Goal: Task Accomplishment & Management: Use online tool/utility

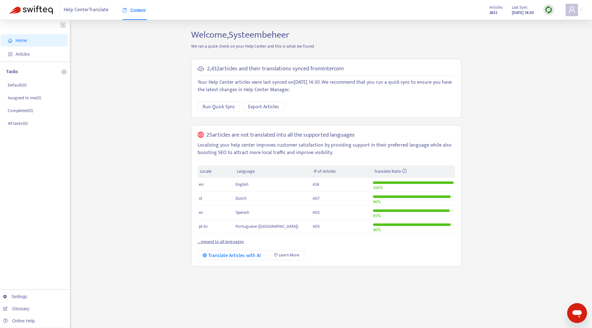
click at [126, 142] on div "Home Articles Tasks Default ( 0 ) Assigned to me ( 0 ) Completed ( 0 ) All task…" at bounding box center [296, 211] width 574 height 364
click at [134, 162] on div "Home Articles Tasks Default ( 0 ) Assigned to me ( 0 ) Completed ( 0 ) All task…" at bounding box center [296, 211] width 574 height 364
click at [220, 108] on span "Run Quick Sync" at bounding box center [219, 107] width 32 height 8
drag, startPoint x: 198, startPoint y: 82, endPoint x: 347, endPoint y: 80, distance: 149.2
click at [347, 80] on p "Your Help Center articles were last synced on September 24, 2025 14:30 . We rec…" at bounding box center [326, 86] width 257 height 15
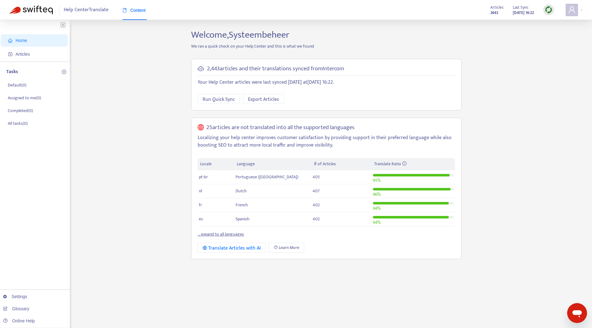
click at [151, 127] on div "Home Articles Tasks Default ( 0 ) Assigned to me ( 0 ) Completed ( 0 ) All task…" at bounding box center [296, 211] width 574 height 364
drag, startPoint x: 375, startPoint y: 81, endPoint x: 299, endPoint y: 83, distance: 75.6
click at [299, 83] on p "Your Help Center articles were last synced [DATE] at [DATE] 16:22 ." at bounding box center [326, 82] width 257 height 7
click at [25, 49] on span "Articles" at bounding box center [35, 54] width 55 height 12
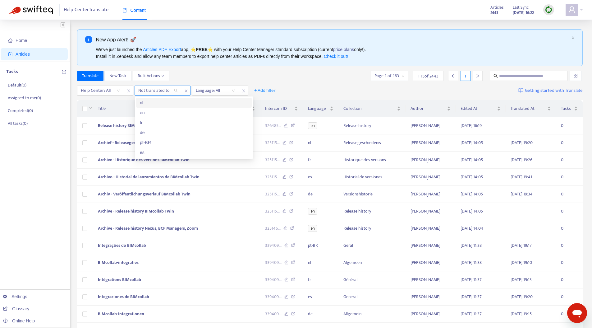
click at [168, 90] on div at bounding box center [155, 90] width 38 height 7
click at [206, 88] on div at bounding box center [213, 90] width 38 height 7
click at [213, 111] on div "en" at bounding box center [251, 112] width 108 height 7
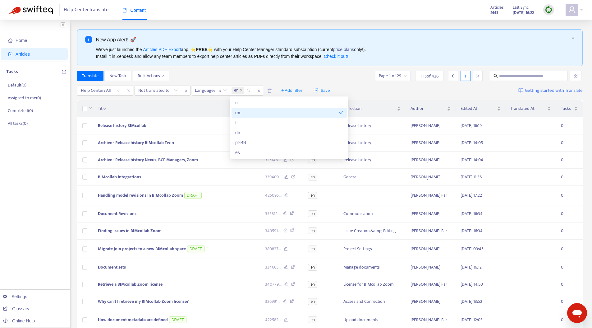
click at [206, 76] on div "Translate New Task Bulk Actions Page 1 of 29 1 - 15 of 426 1" at bounding box center [330, 76] width 506 height 10
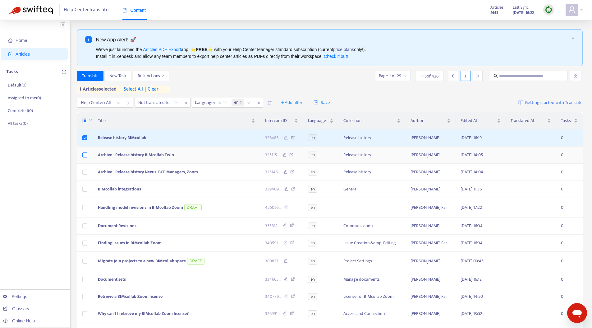
click at [85, 151] on label at bounding box center [84, 154] width 5 height 7
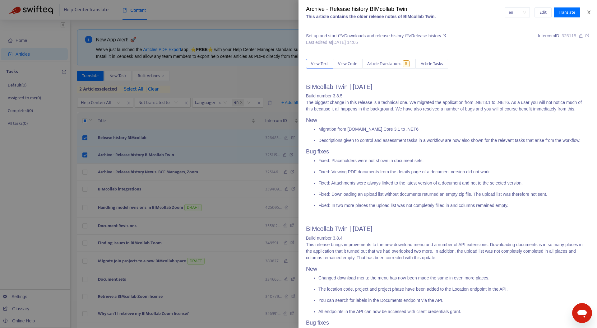
click at [591, 14] on button "Close" at bounding box center [589, 13] width 9 height 6
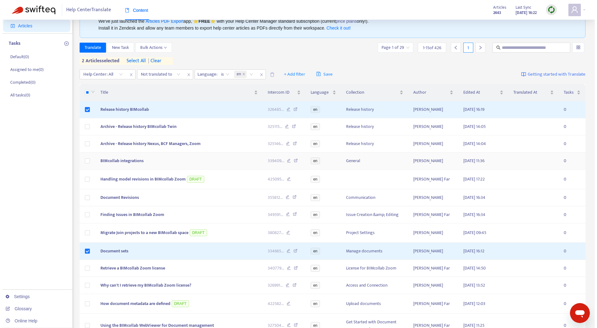
scroll to position [4, 0]
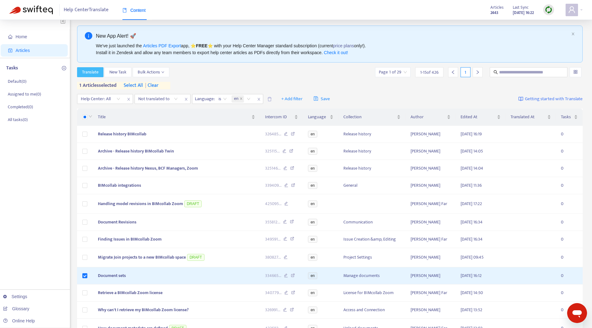
click at [91, 72] on span "Translate" at bounding box center [90, 72] width 16 height 7
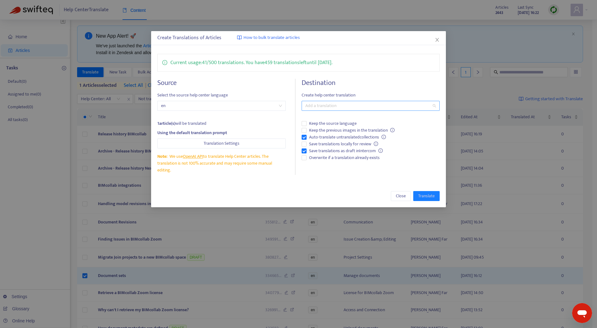
click at [384, 110] on div "Add a translation" at bounding box center [371, 106] width 138 height 10
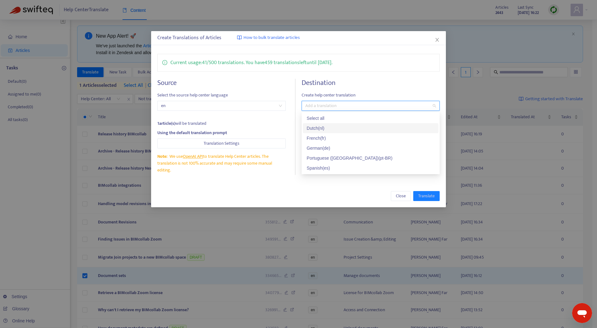
click at [333, 127] on div "Dutch ( nl )" at bounding box center [371, 128] width 128 height 7
click at [336, 137] on div "French ( fr )" at bounding box center [371, 138] width 128 height 7
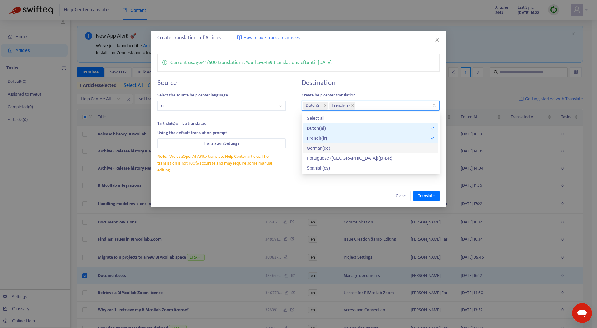
click at [334, 147] on div "German ( de )" at bounding box center [371, 148] width 128 height 7
click at [332, 156] on div "Portuguese ([GEOGRAPHIC_DATA]) ( pt-BR )" at bounding box center [371, 158] width 128 height 7
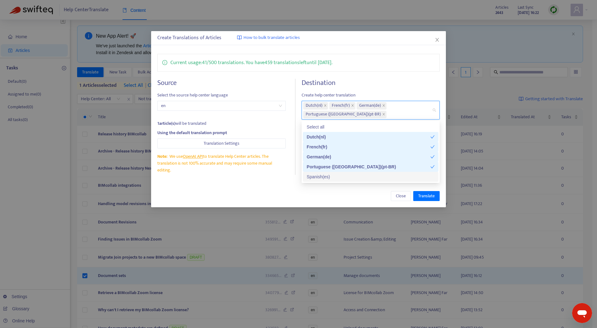
click at [325, 176] on div "Spanish ( es )" at bounding box center [371, 176] width 128 height 7
click at [272, 206] on div "Close Translate" at bounding box center [298, 196] width 295 height 22
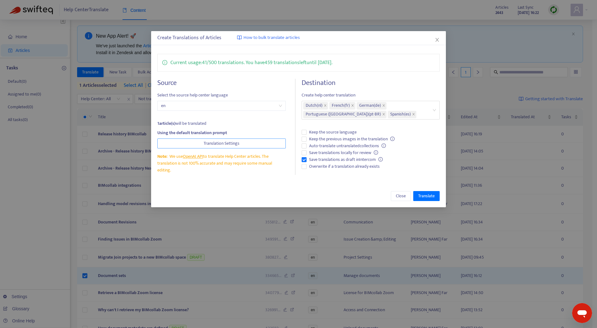
click at [249, 144] on button "Translation Settings" at bounding box center [221, 143] width 129 height 10
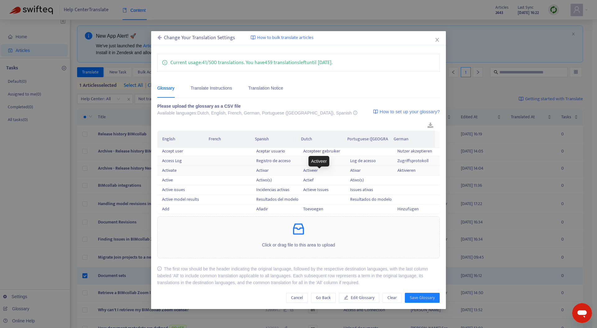
scroll to position [0, 0]
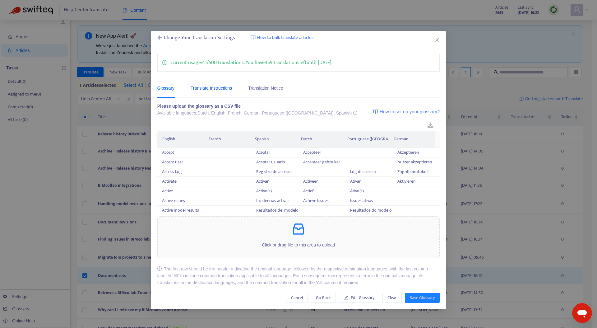
click at [219, 88] on div "Translate Instructions" at bounding box center [211, 88] width 41 height 7
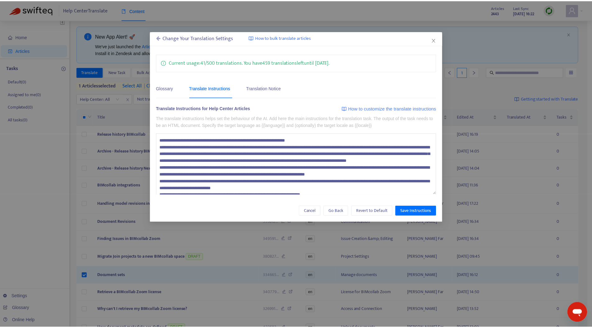
scroll to position [41, 0]
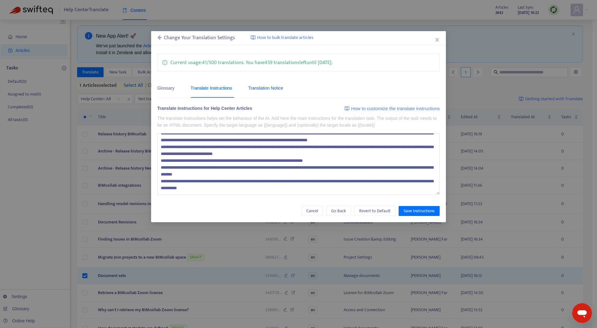
click at [258, 90] on div "Translation Notice" at bounding box center [265, 88] width 35 height 7
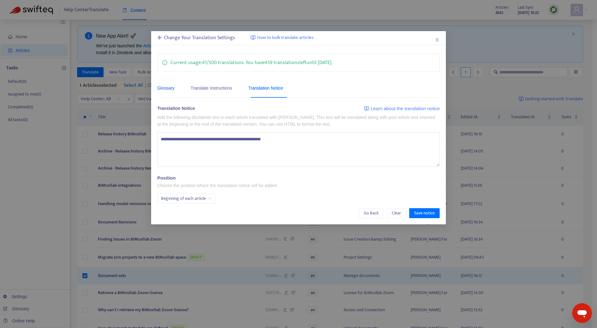
click at [164, 86] on div "Glossary" at bounding box center [165, 88] width 17 height 7
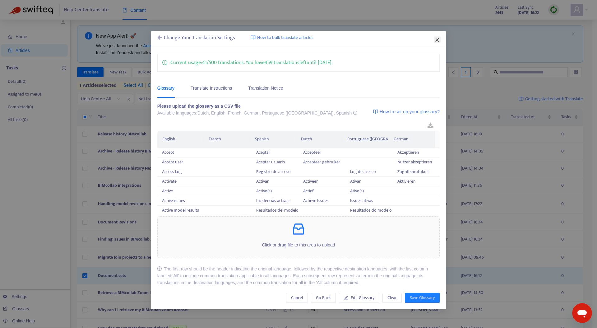
click at [439, 40] on icon "close" at bounding box center [437, 39] width 5 height 5
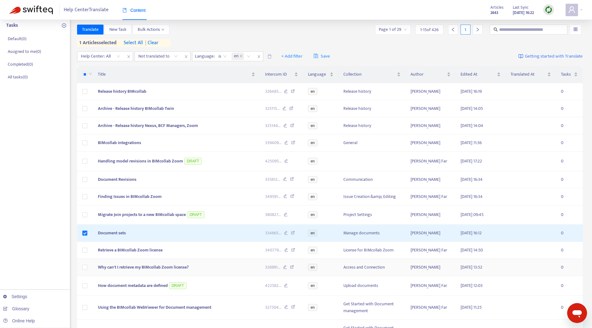
scroll to position [0, 0]
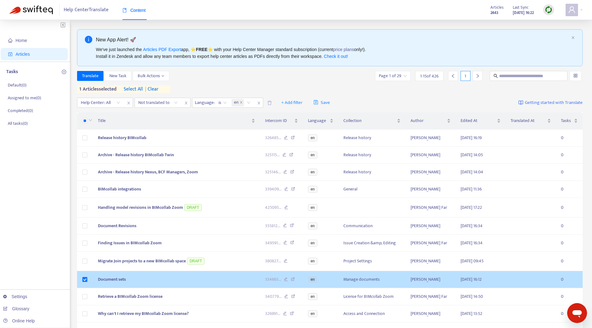
click at [108, 283] on span "Document sets" at bounding box center [112, 278] width 28 height 7
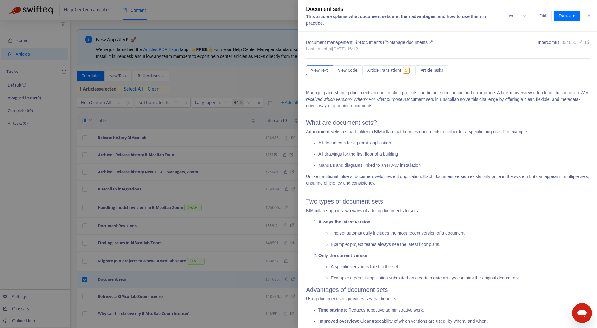
click at [588, 13] on icon "close" at bounding box center [588, 15] width 5 height 5
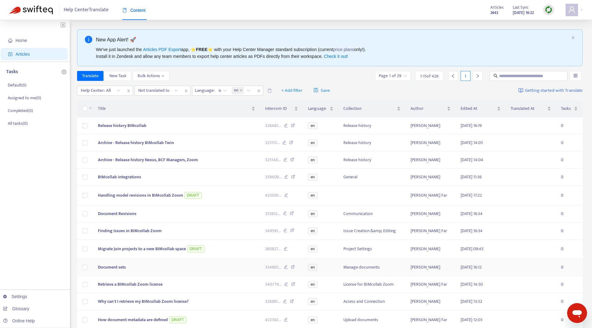
click at [116, 270] on span "Document sets" at bounding box center [112, 266] width 28 height 7
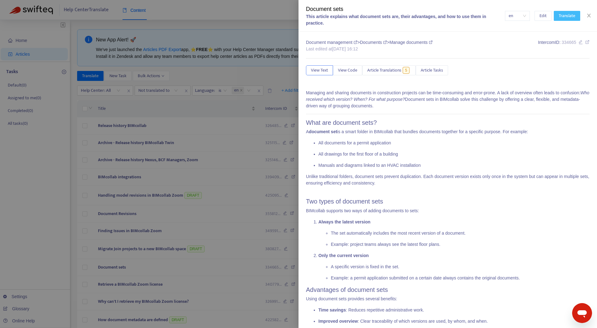
click at [567, 16] on span "Translate" at bounding box center [567, 15] width 16 height 7
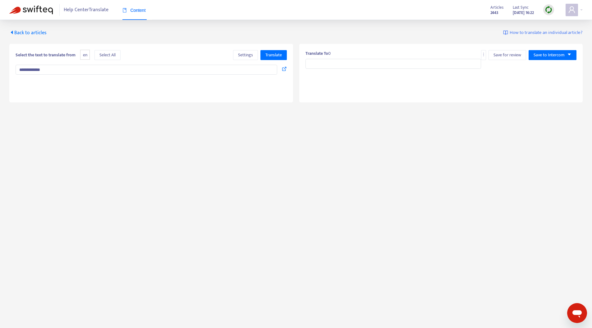
type input "**********"
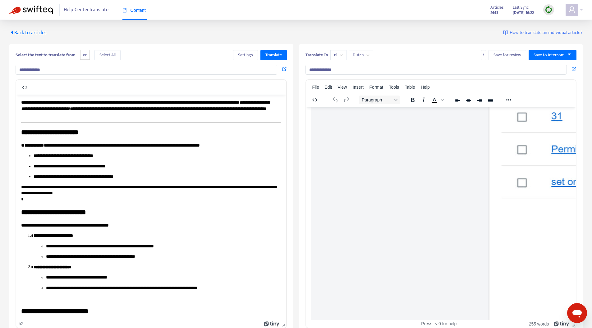
drag, startPoint x: 20, startPoint y: 130, endPoint x: 136, endPoint y: 187, distance: 129.3
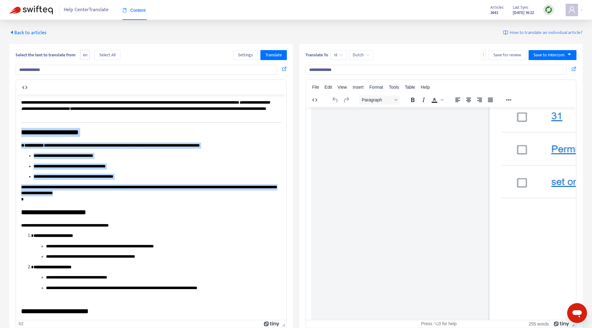
drag, startPoint x: 131, startPoint y: 190, endPoint x: 21, endPoint y: 130, distance: 125.6
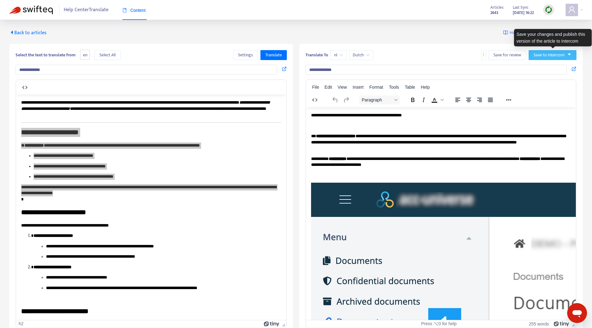
click at [570, 57] on button "Save to Intercom" at bounding box center [553, 55] width 48 height 10
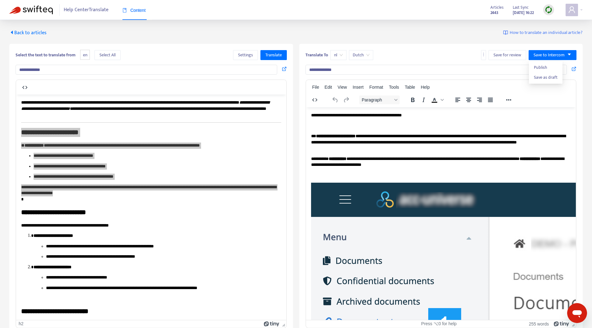
click at [27, 32] on span "Back to articles" at bounding box center [27, 33] width 37 height 8
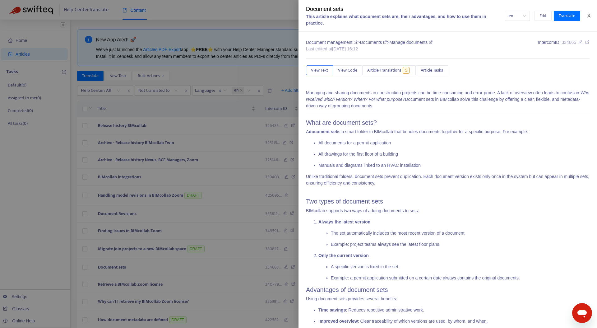
click at [590, 13] on icon "close" at bounding box center [588, 15] width 5 height 5
